Goal: Find specific page/section

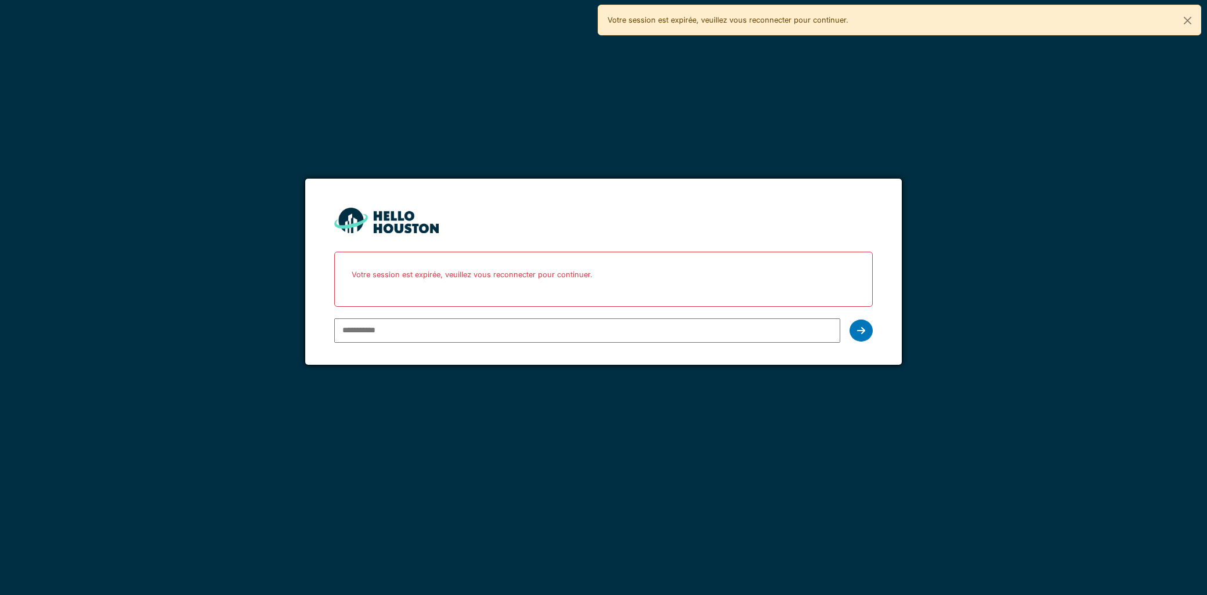
type input "**********"
click at [851, 327] on div at bounding box center [860, 331] width 23 height 22
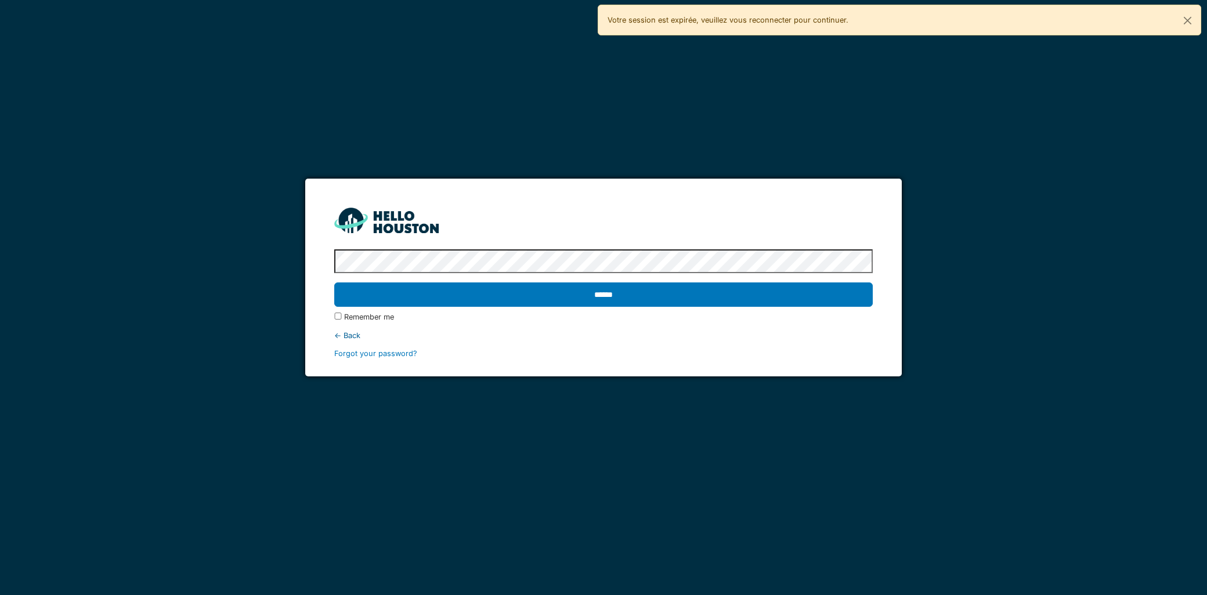
click at [750, 281] on div "******" at bounding box center [603, 295] width 538 height 34
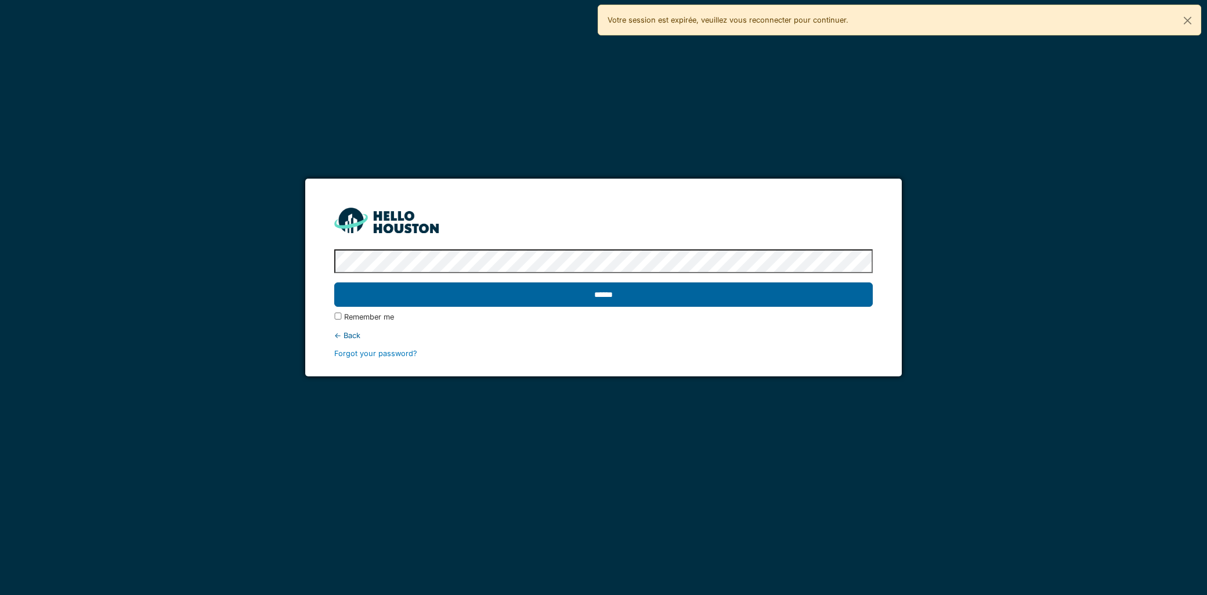
click at [740, 301] on input "******" at bounding box center [603, 295] width 538 height 24
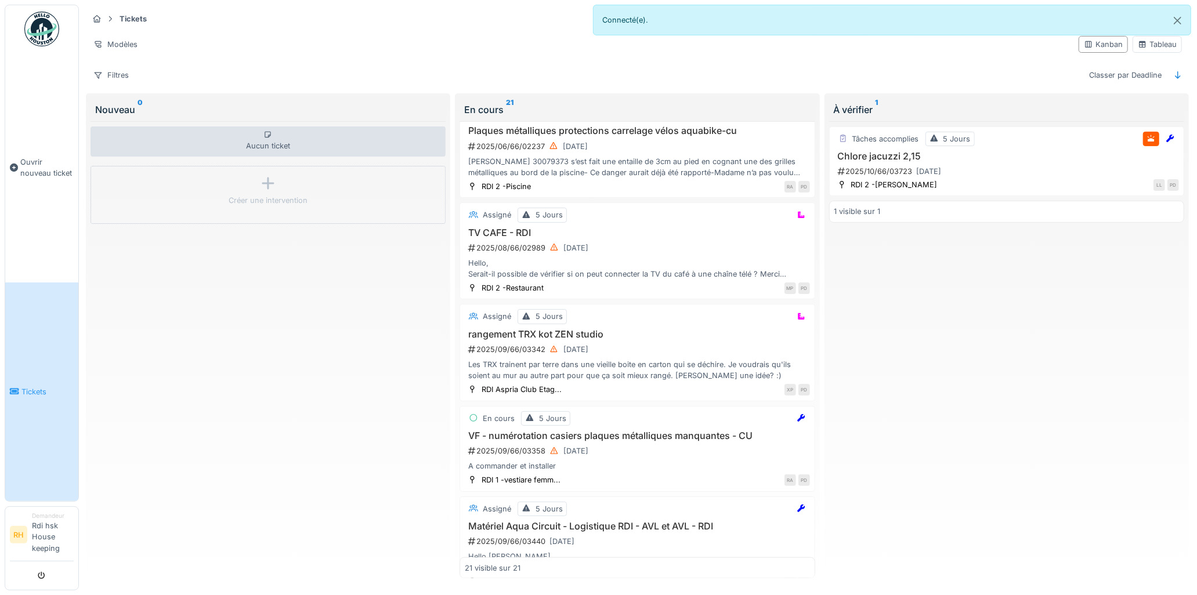
scroll to position [565, 0]
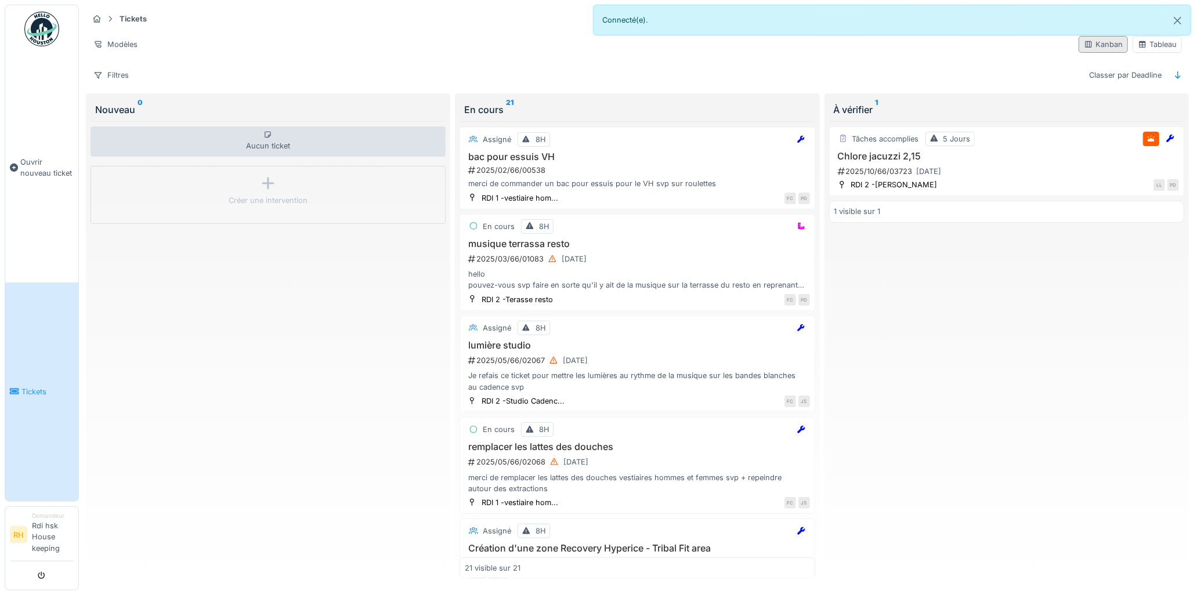
click at [1110, 42] on div "Kanban" at bounding box center [1103, 44] width 39 height 11
click at [116, 79] on div "Filtres" at bounding box center [111, 75] width 46 height 17
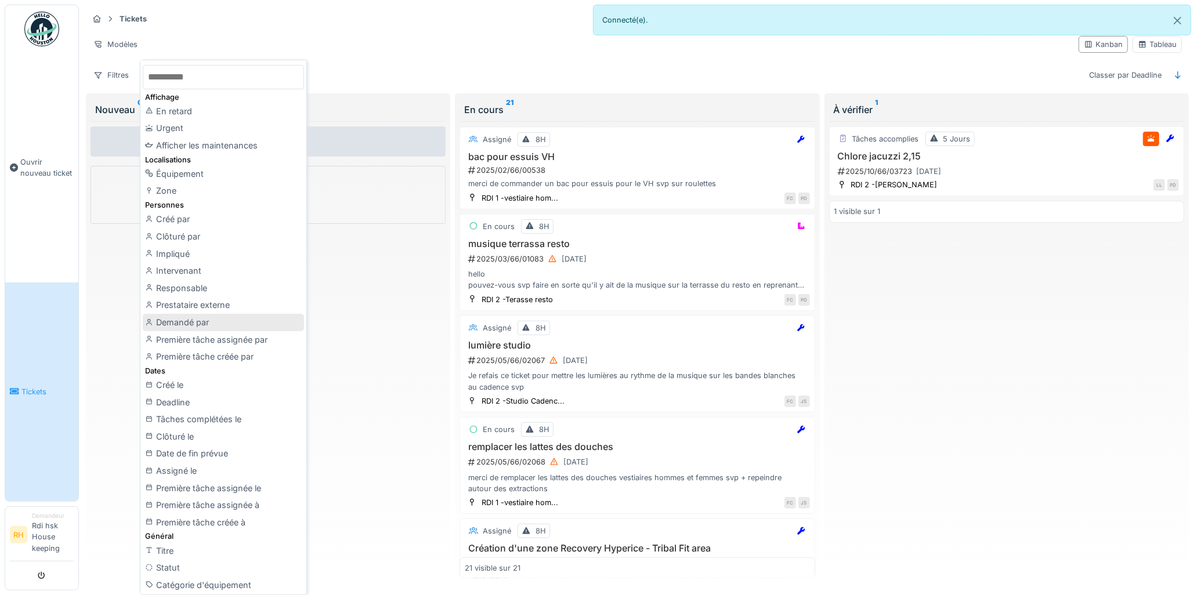
click at [252, 316] on div "Demandé par" at bounding box center [223, 322] width 161 height 17
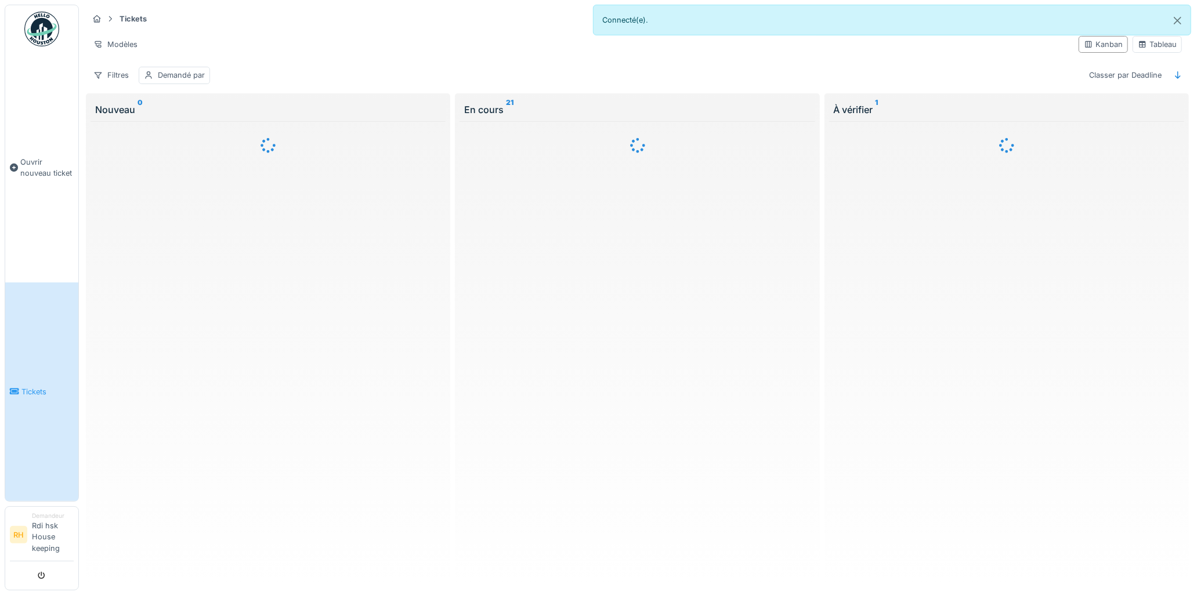
scroll to position [0, 0]
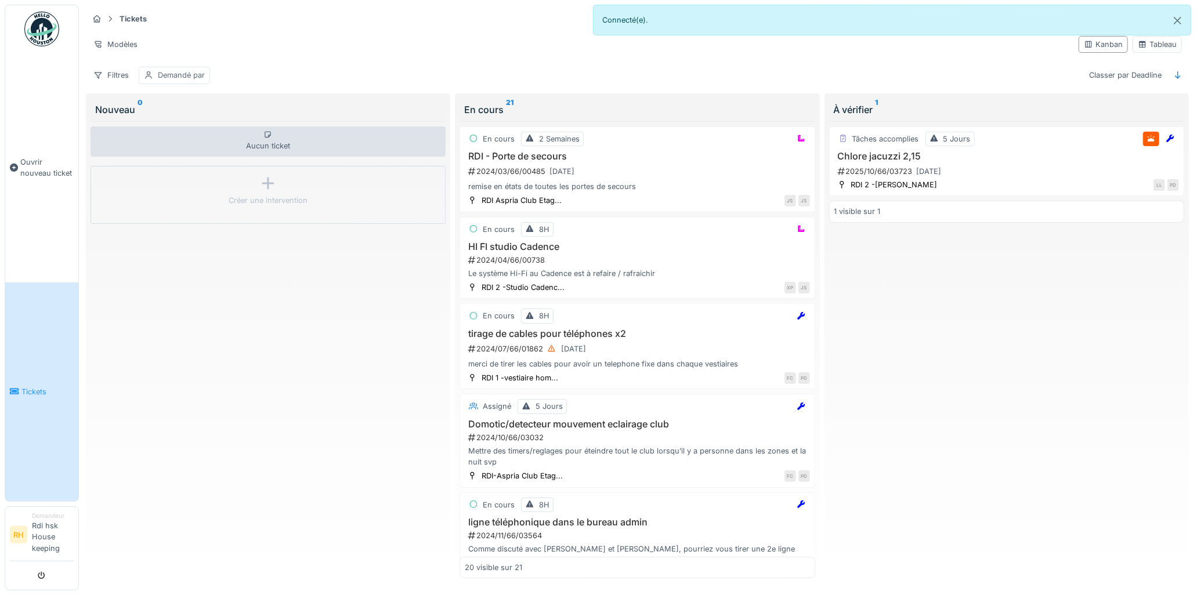
click at [201, 74] on div "Demandé par" at bounding box center [181, 75] width 47 height 11
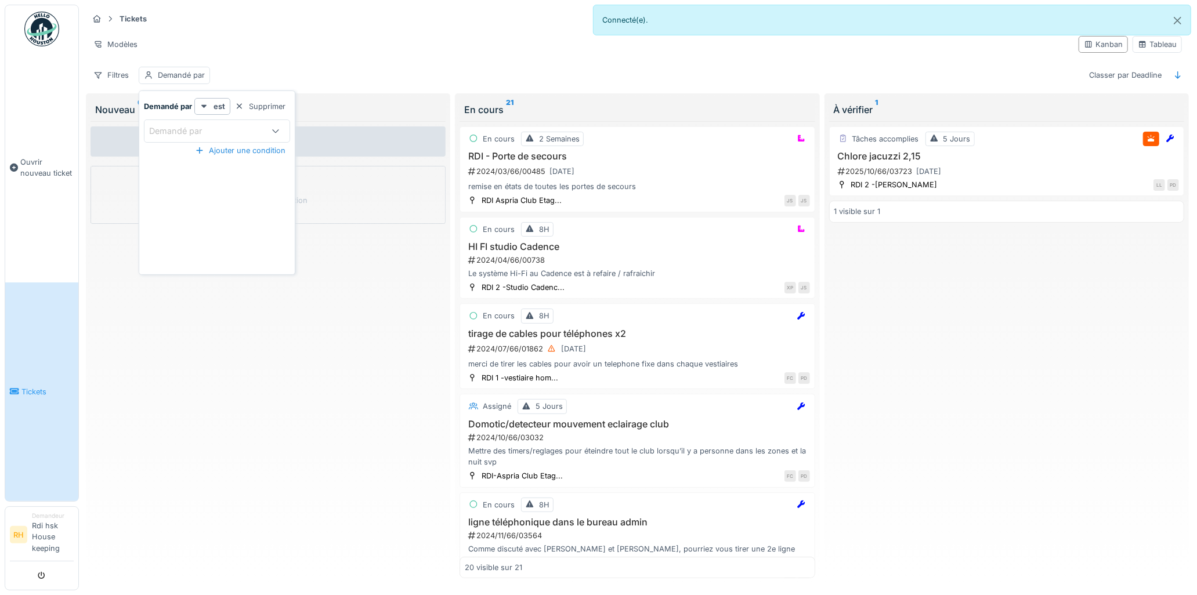
click at [283, 133] on div at bounding box center [276, 131] width 28 height 22
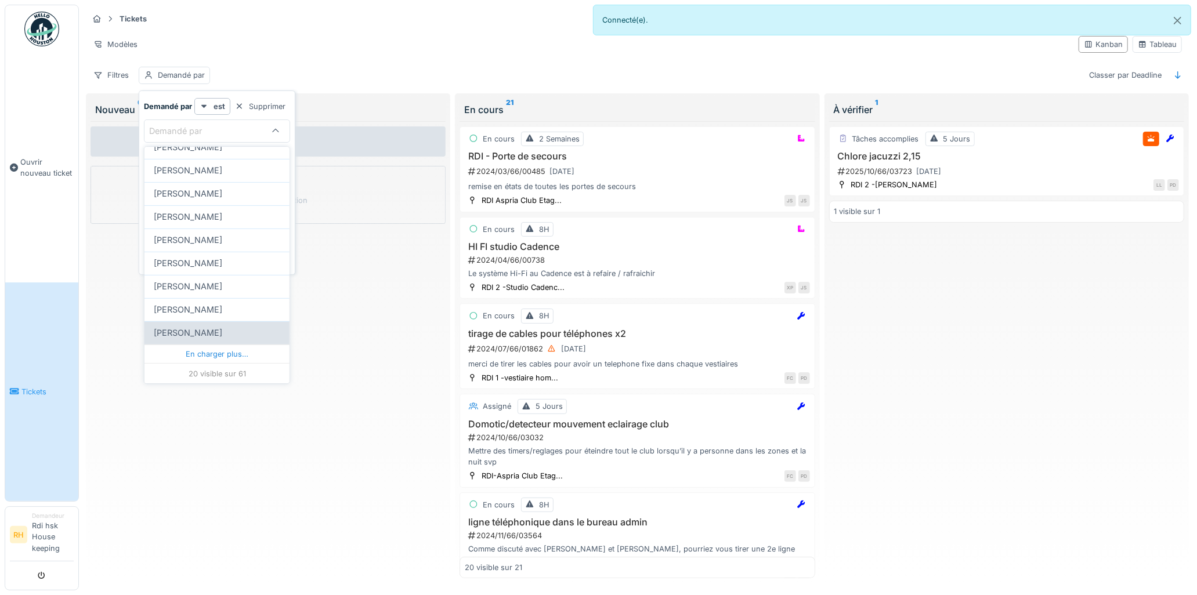
click at [240, 352] on div "En charger plus…" at bounding box center [216, 354] width 145 height 19
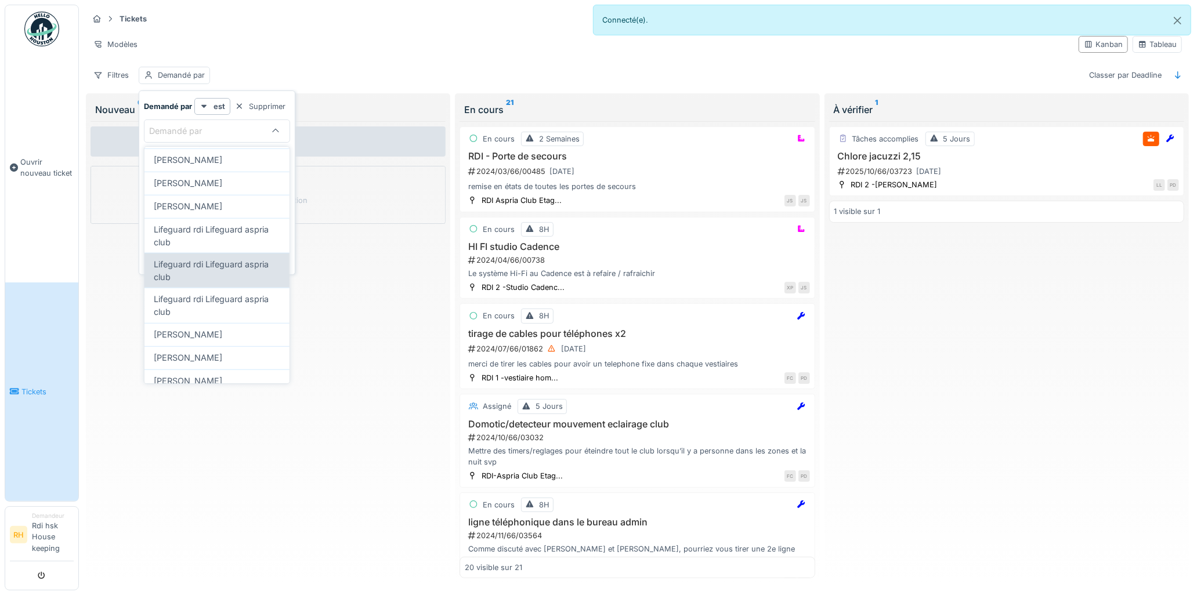
scroll to position [827, 0]
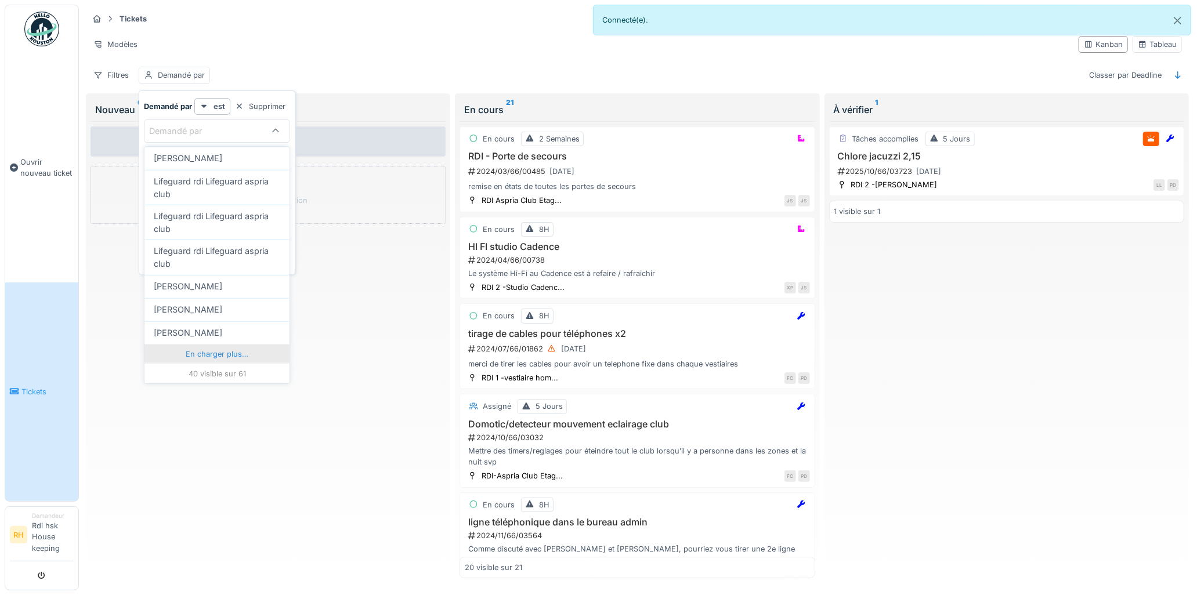
click at [230, 351] on div "En charger plus…" at bounding box center [216, 354] width 145 height 19
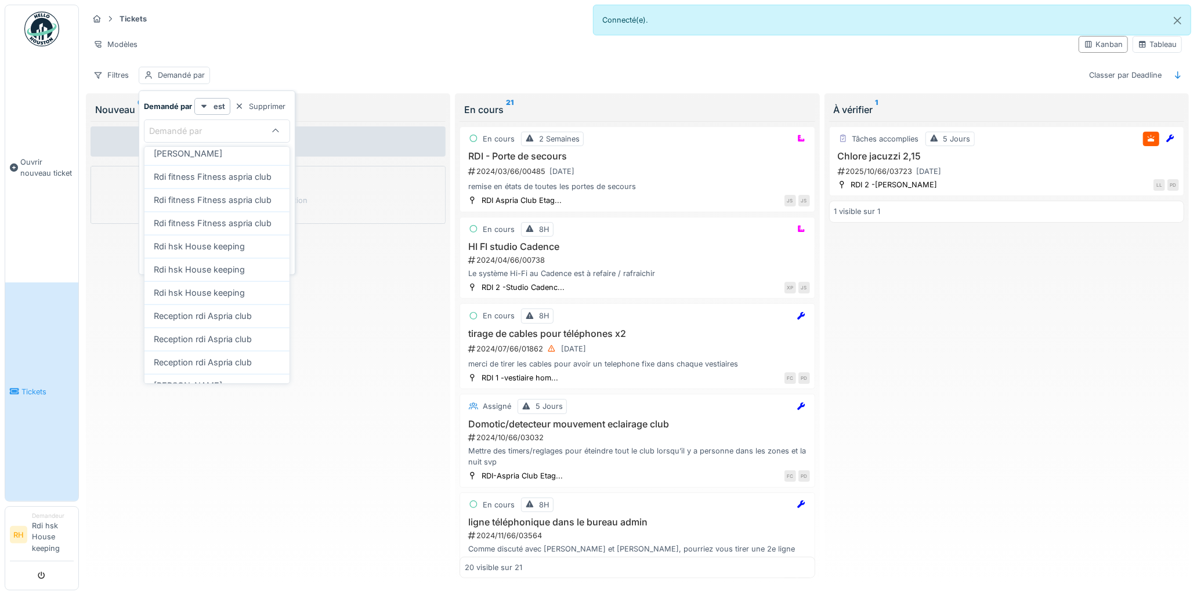
scroll to position [1279, 0]
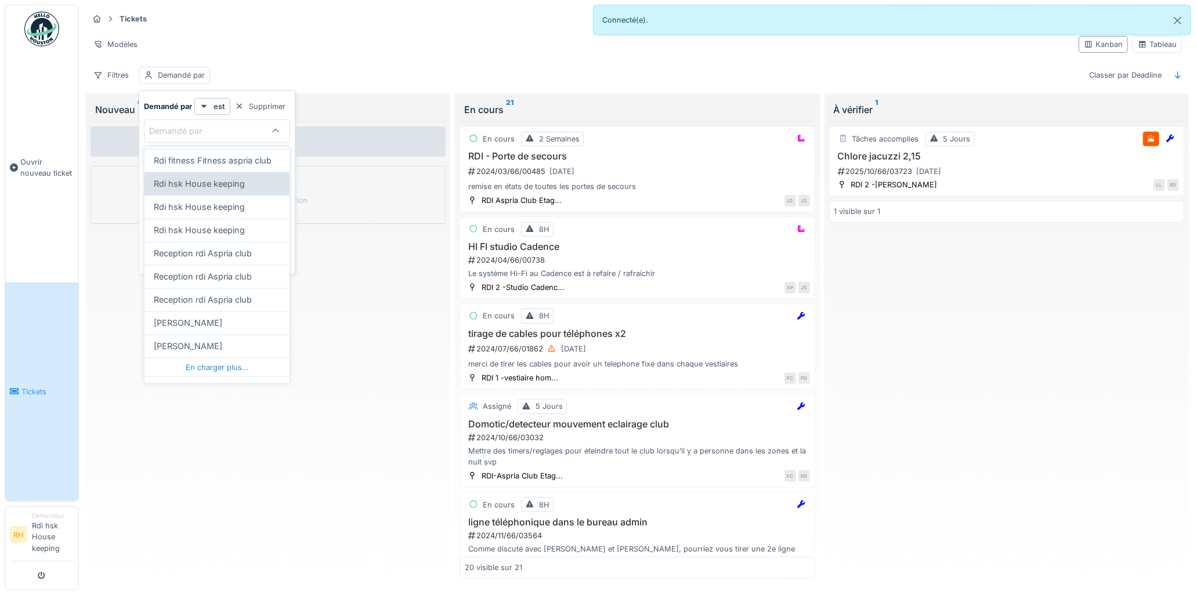
click at [229, 190] on span "Rdi hsk House keeping" at bounding box center [199, 183] width 91 height 13
type input "****"
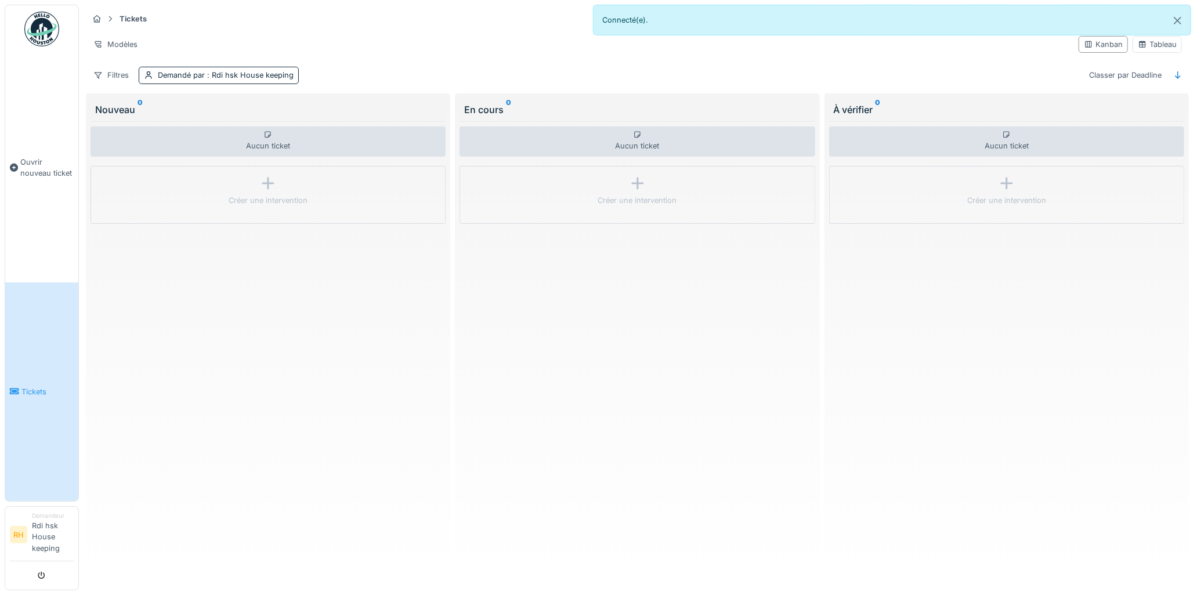
click at [348, 264] on div "Aucun ticket Créer une intervention" at bounding box center [268, 350] width 355 height 458
click at [125, 77] on div "Filtres" at bounding box center [111, 75] width 46 height 17
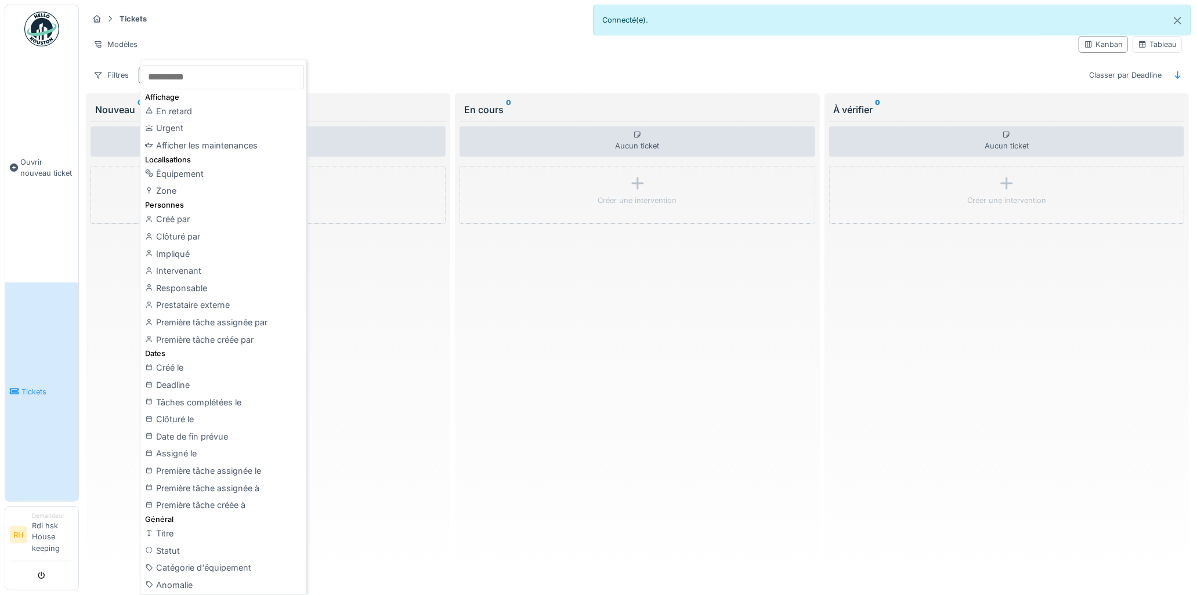
click at [163, 94] on div "Affichage" at bounding box center [223, 97] width 161 height 11
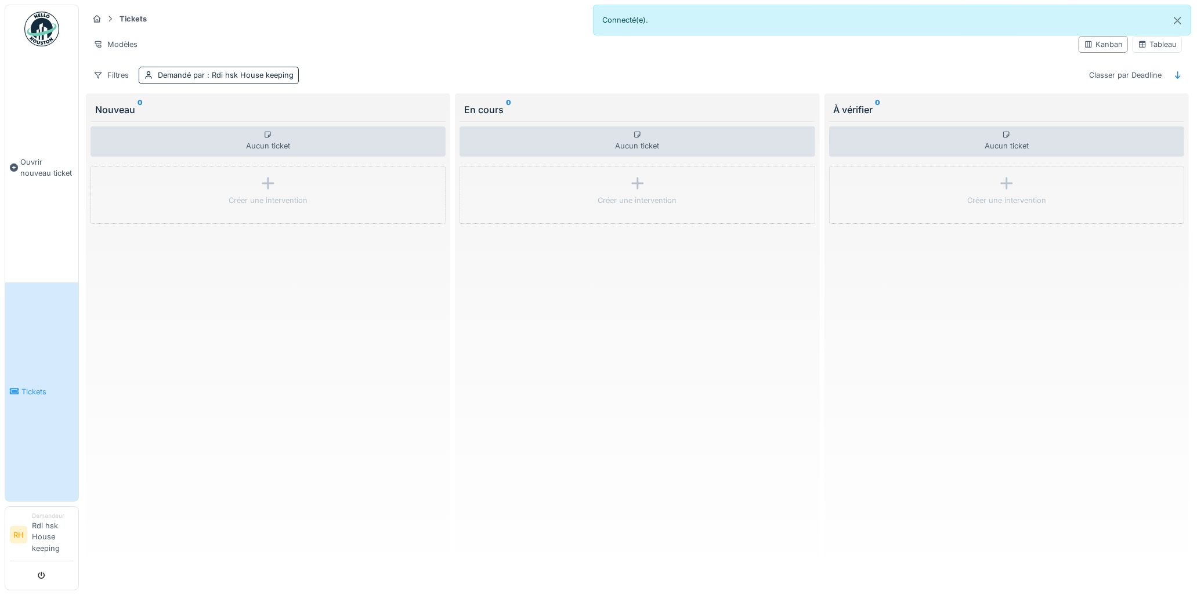
click at [175, 18] on div "Tickets Tâches Créer un ticket" at bounding box center [637, 18] width 1098 height 19
click at [233, 77] on span ": Rdi hsk House keeping" at bounding box center [249, 75] width 89 height 9
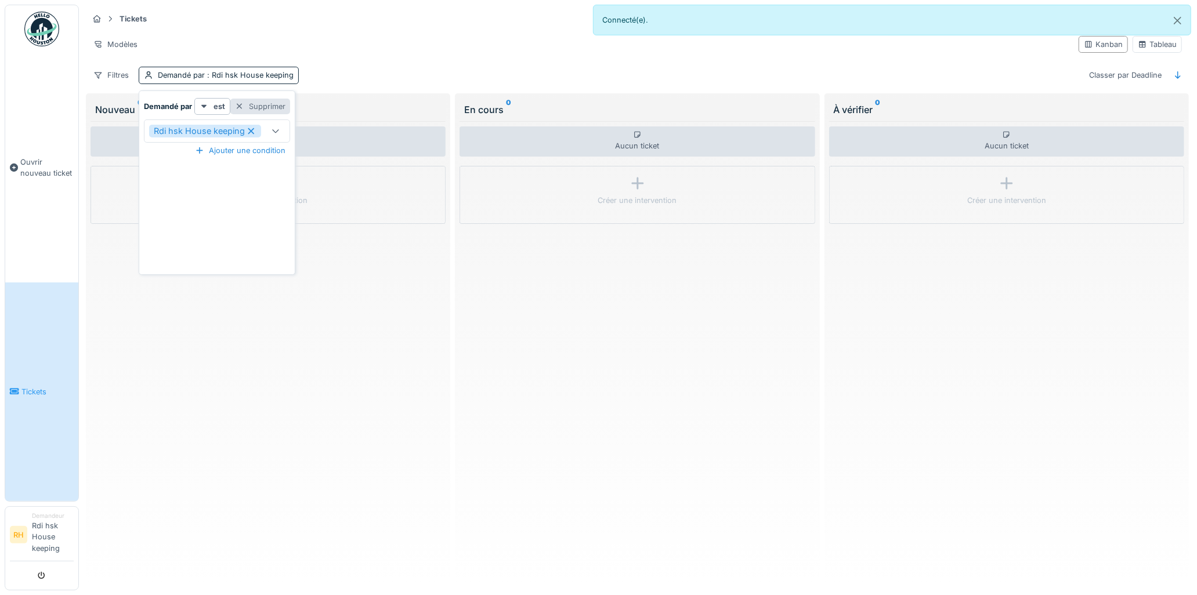
click at [277, 104] on div "Supprimer" at bounding box center [260, 107] width 60 height 16
